Goal: Subscribe to service/newsletter

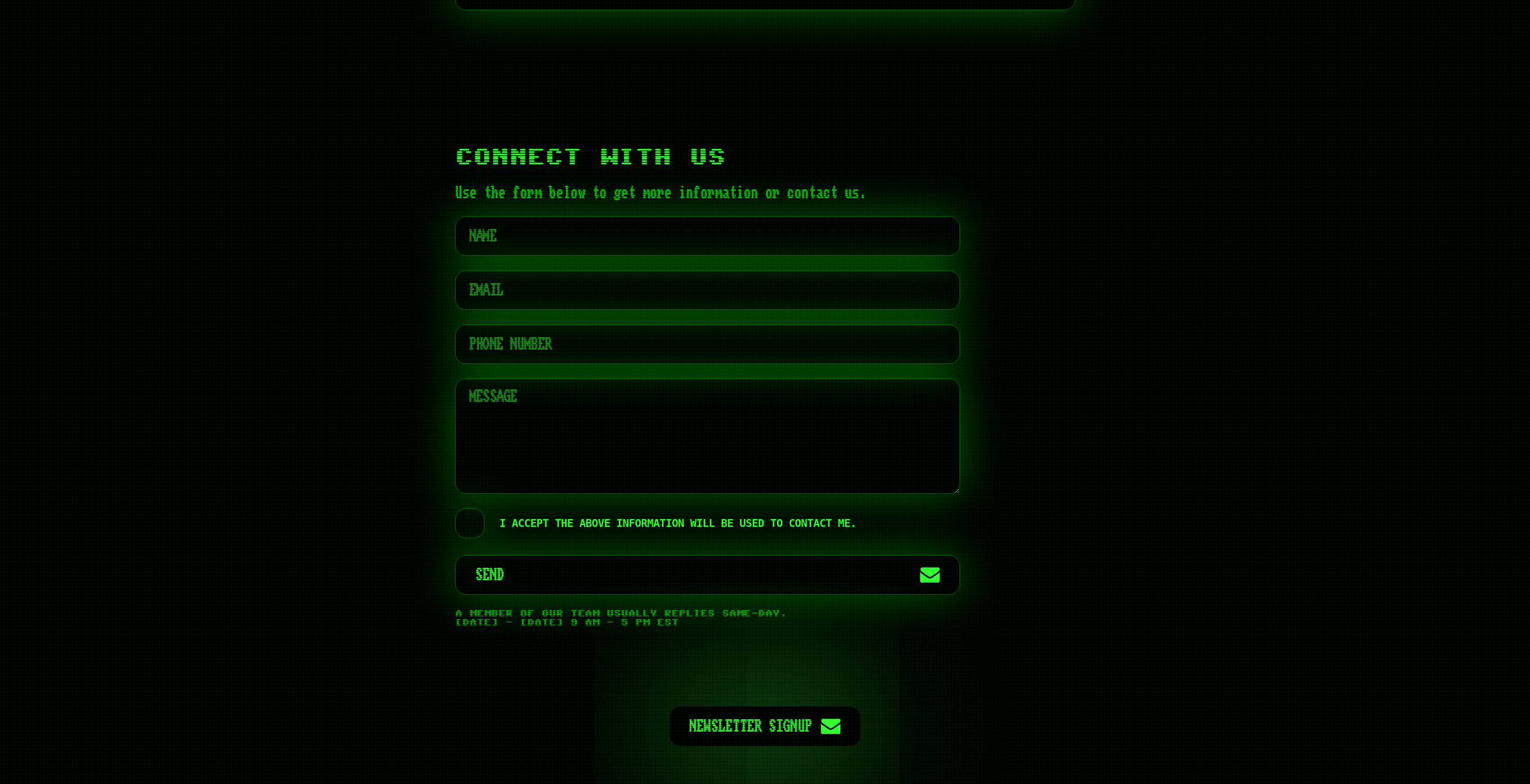
scroll to position [5890, 0]
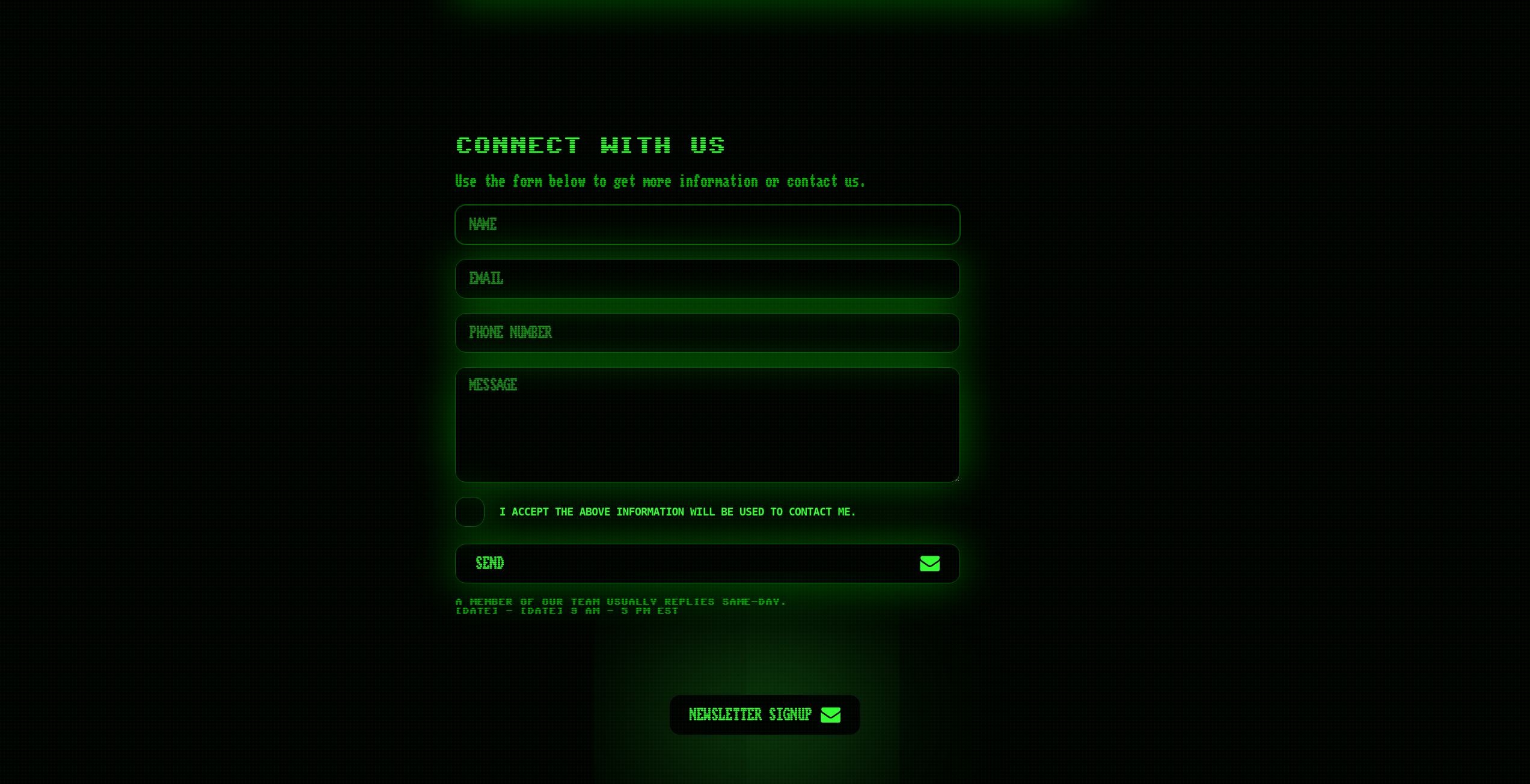
click at [655, 205] on input "text" at bounding box center [707, 224] width 505 height 40
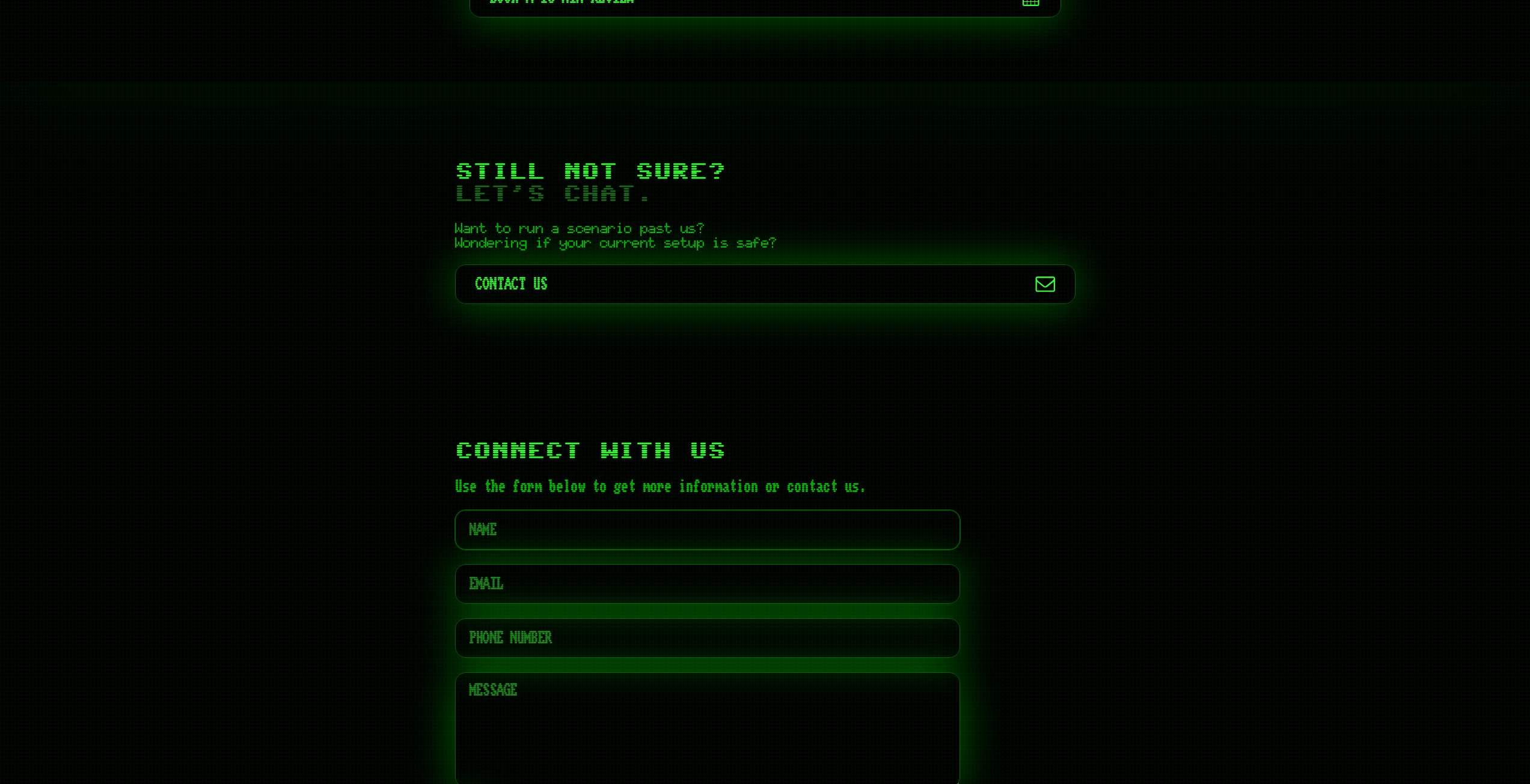
scroll to position [5590, 0]
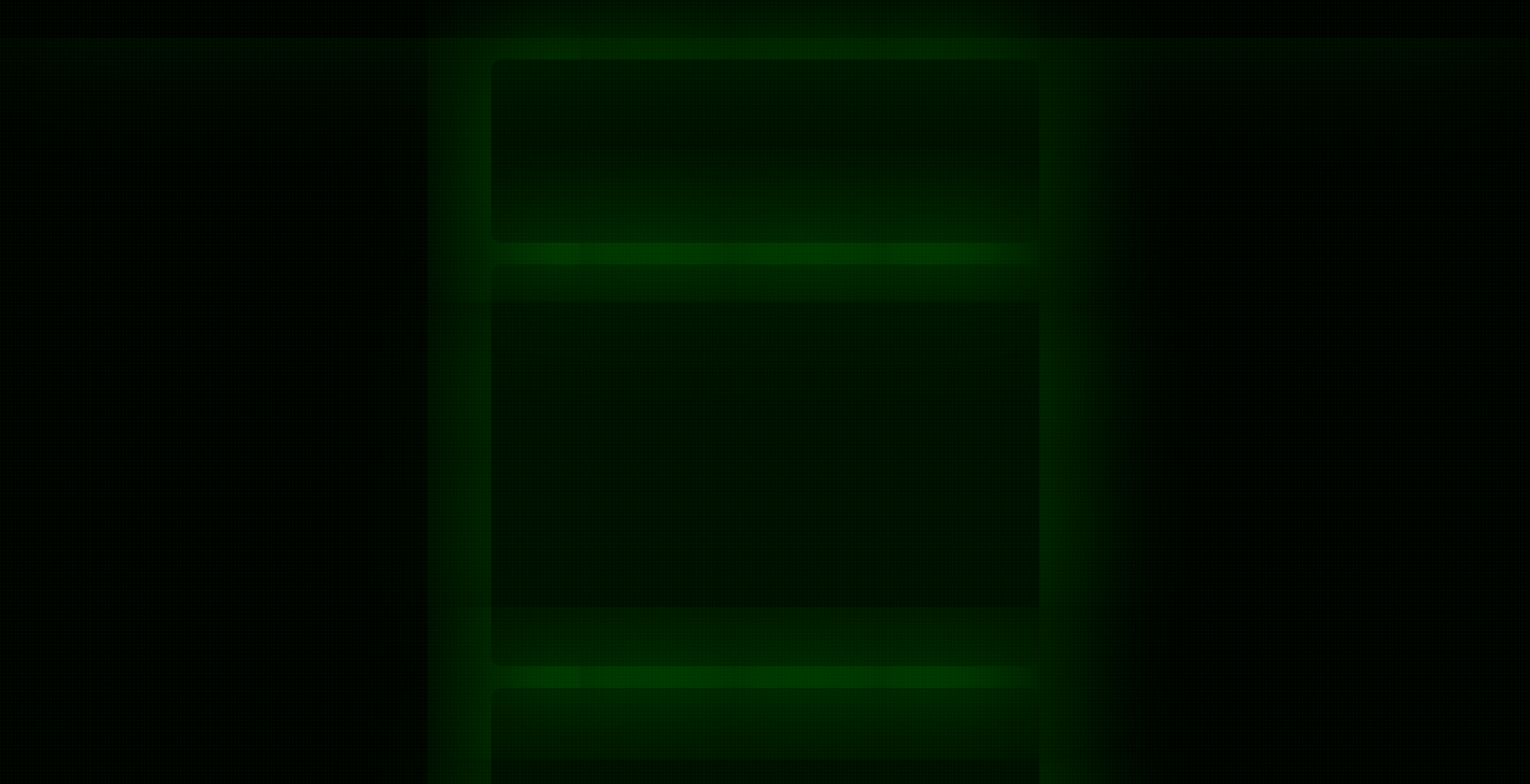
scroll to position [6075, 0]
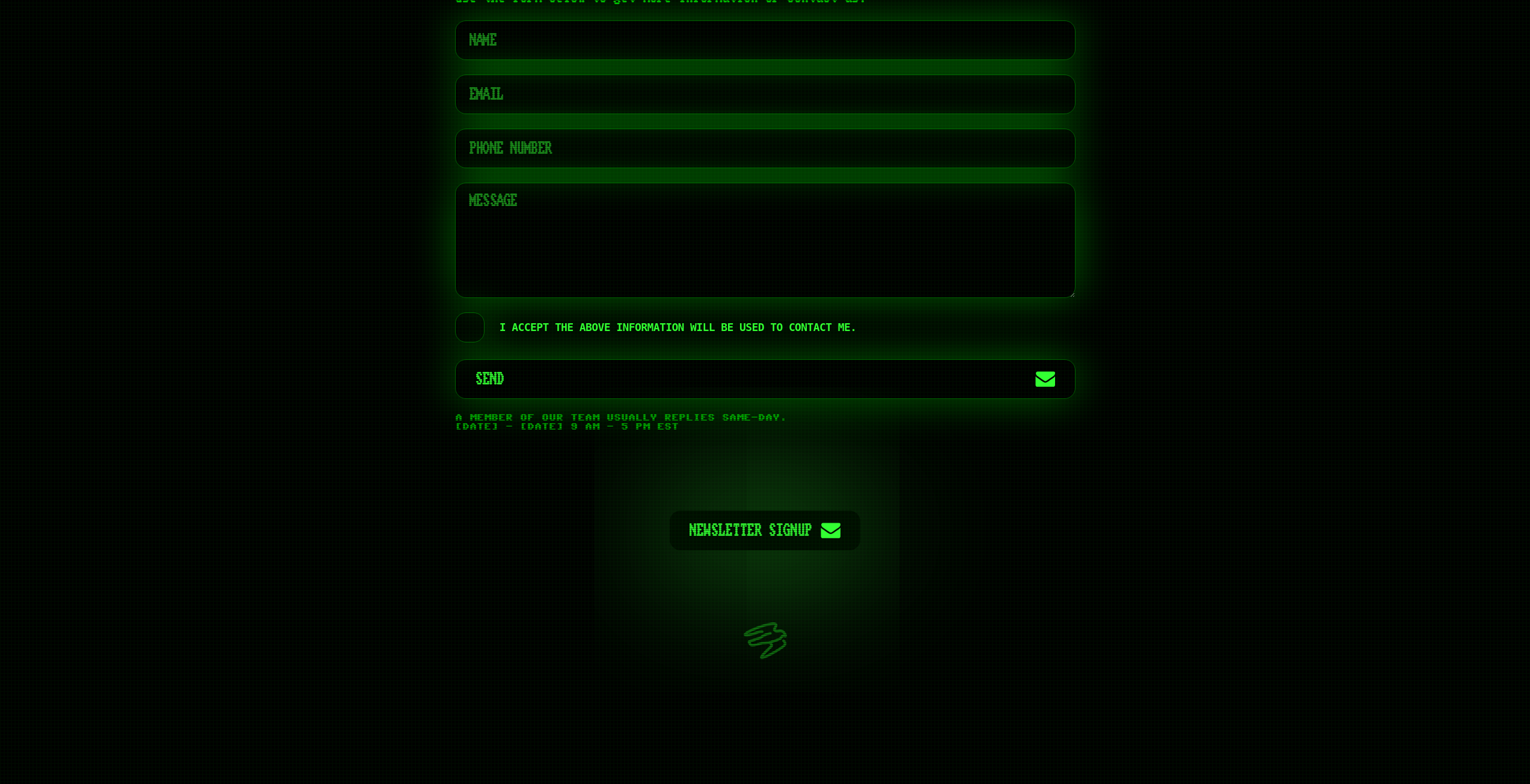
click at [784, 511] on span "Newsletter Signup" at bounding box center [750, 531] width 123 height 40
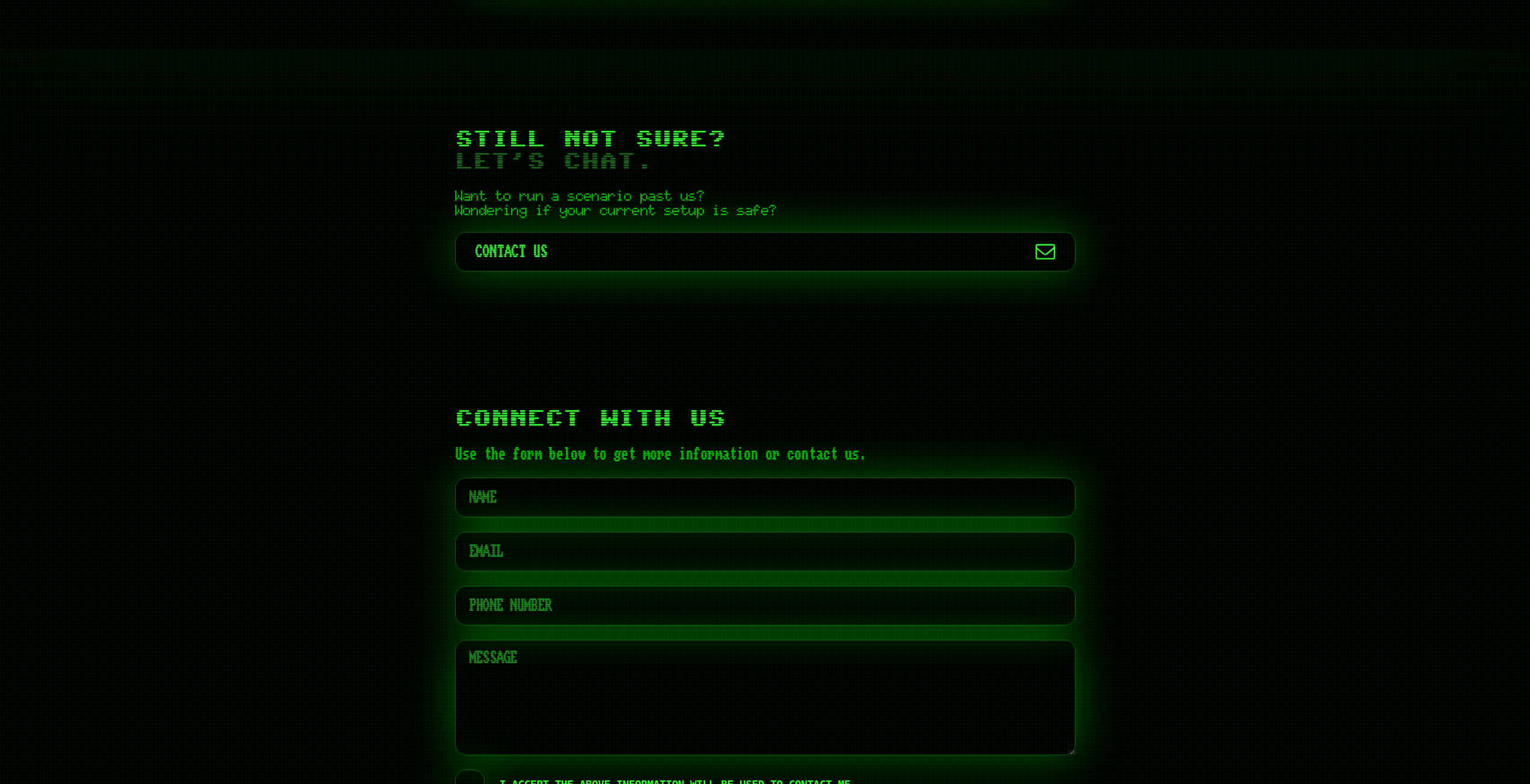
scroll to position [5955, 0]
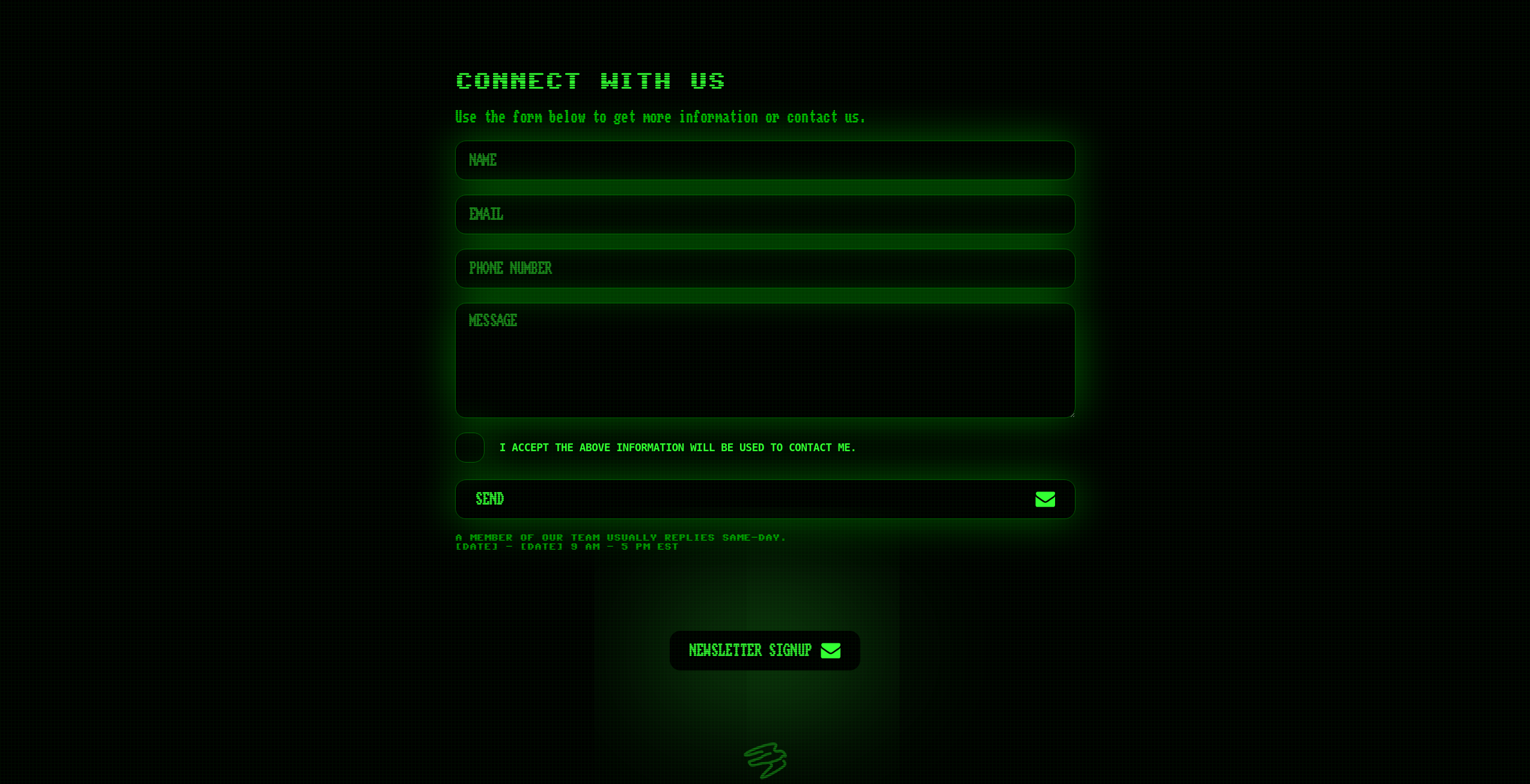
drag, startPoint x: 624, startPoint y: 521, endPoint x: 430, endPoint y: 505, distance: 194.7
click at [428, 505] on div "Connect With Us Use the form below to get more information or contact us. I acc…" at bounding box center [765, 312] width 721 height 596
click at [446, 505] on div "Connect With Us Use the form below to get more information or contact us. I acc…" at bounding box center [765, 312] width 721 height 596
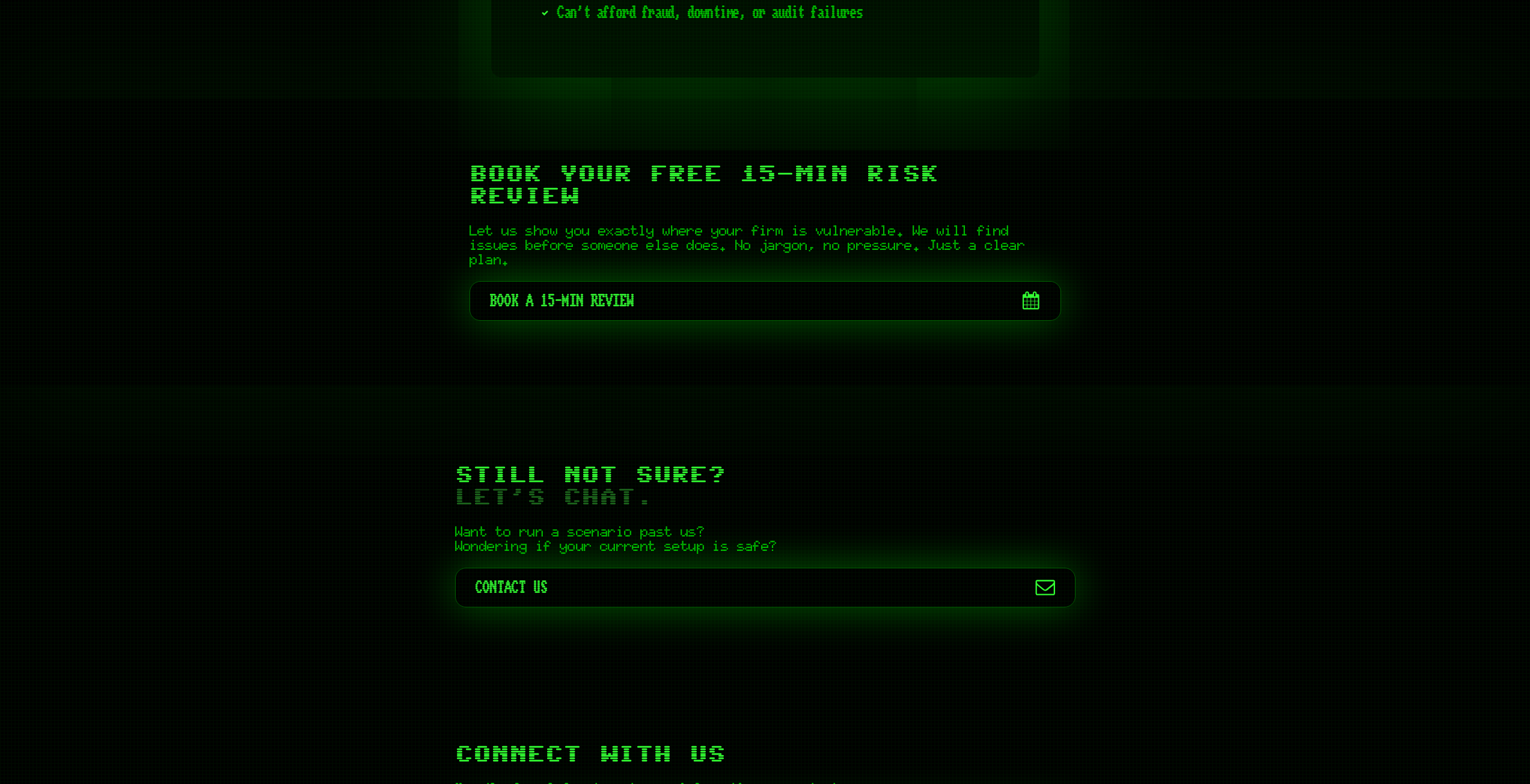
scroll to position [5233, 0]
